Goal: Task Accomplishment & Management: Use online tool/utility

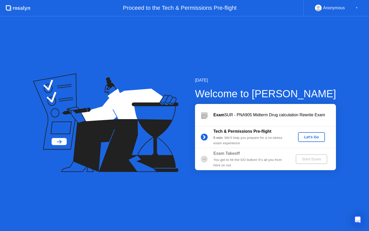
click at [314, 136] on div "Let's Go" at bounding box center [311, 137] width 23 height 4
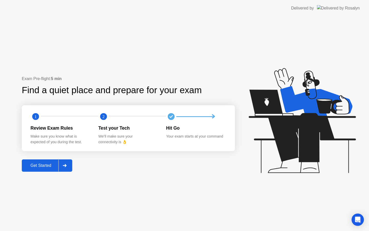
click at [67, 164] on icon at bounding box center [65, 165] width 4 height 3
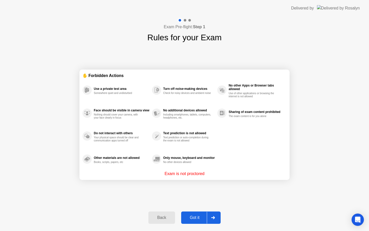
click at [213, 218] on icon at bounding box center [213, 217] width 4 height 3
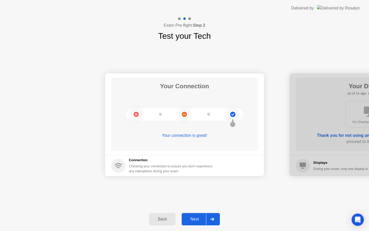
click at [214, 218] on icon at bounding box center [213, 219] width 4 height 3
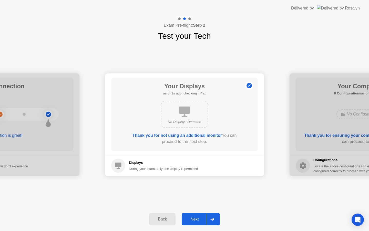
click at [214, 218] on icon at bounding box center [213, 219] width 4 height 3
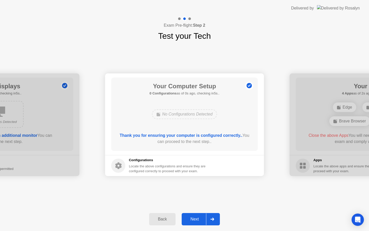
click at [214, 218] on icon at bounding box center [213, 219] width 4 height 3
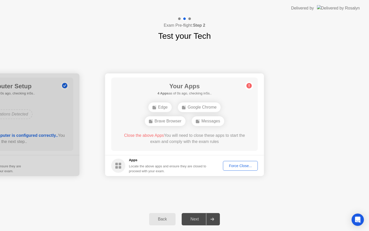
click at [214, 218] on icon at bounding box center [213, 219] width 4 height 3
click at [237, 167] on div "Force Close..." at bounding box center [240, 166] width 31 height 4
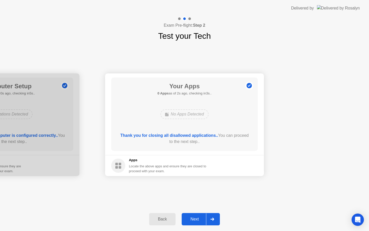
click at [213, 218] on icon at bounding box center [213, 219] width 4 height 3
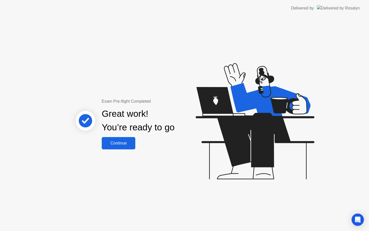
click at [113, 142] on div "Continue" at bounding box center [118, 143] width 31 height 5
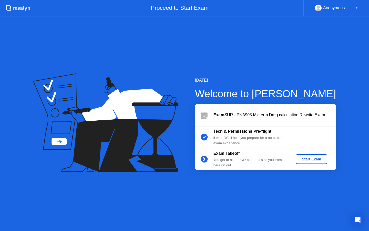
click at [315, 160] on div "Start Exam" at bounding box center [311, 159] width 27 height 4
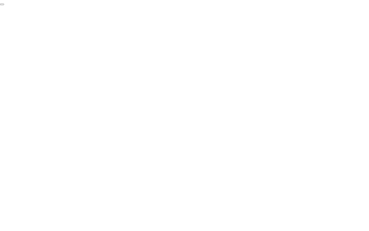
click div "End Proctoring Session"
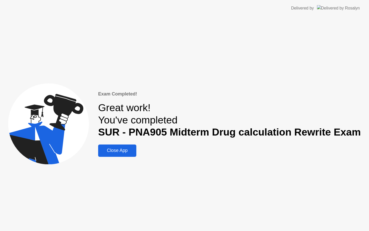
click at [110, 151] on div "Close App" at bounding box center [117, 150] width 35 height 5
